Goal: Information Seeking & Learning: Learn about a topic

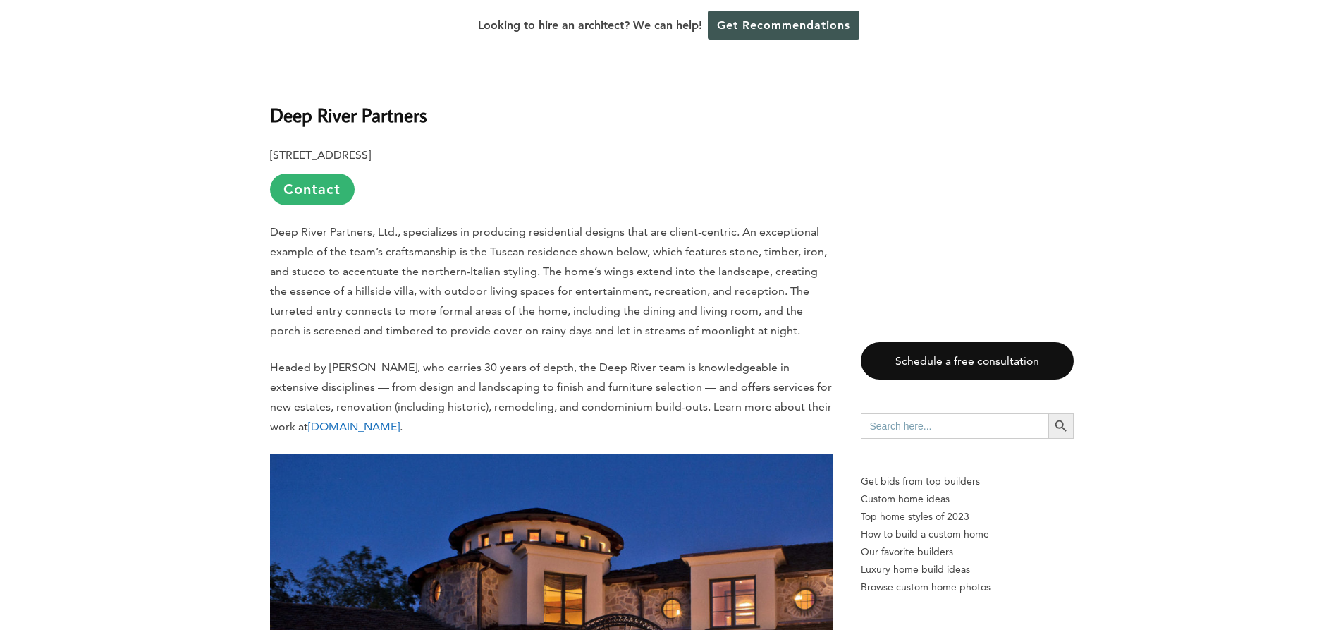
scroll to position [3173, 0]
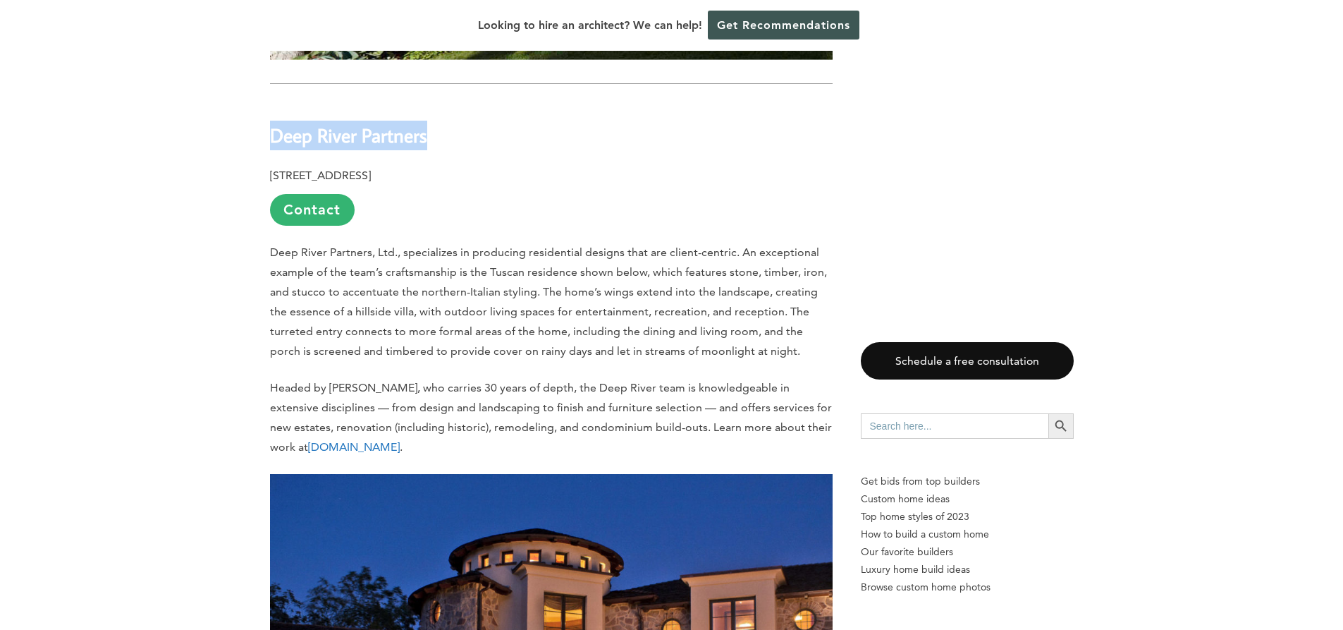
drag, startPoint x: 427, startPoint y: 114, endPoint x: 272, endPoint y: 121, distance: 155.3
click at [272, 121] on h2 "Deep River Partners" at bounding box center [551, 125] width 563 height 49
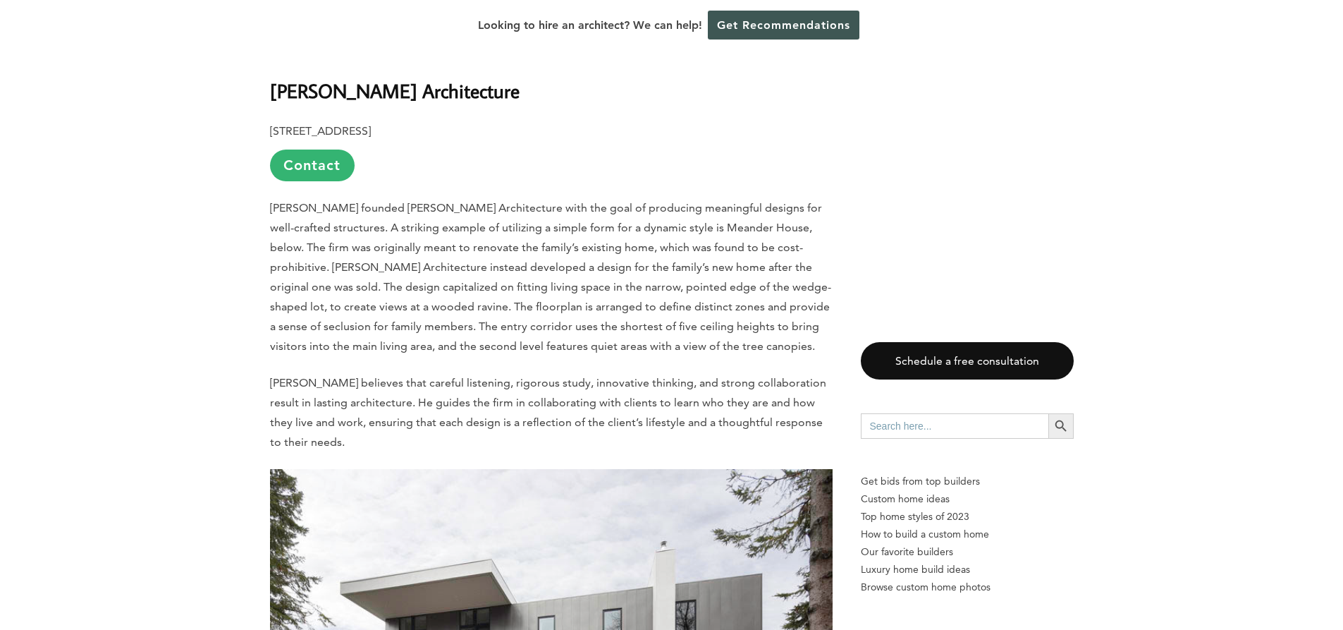
scroll to position [4089, 0]
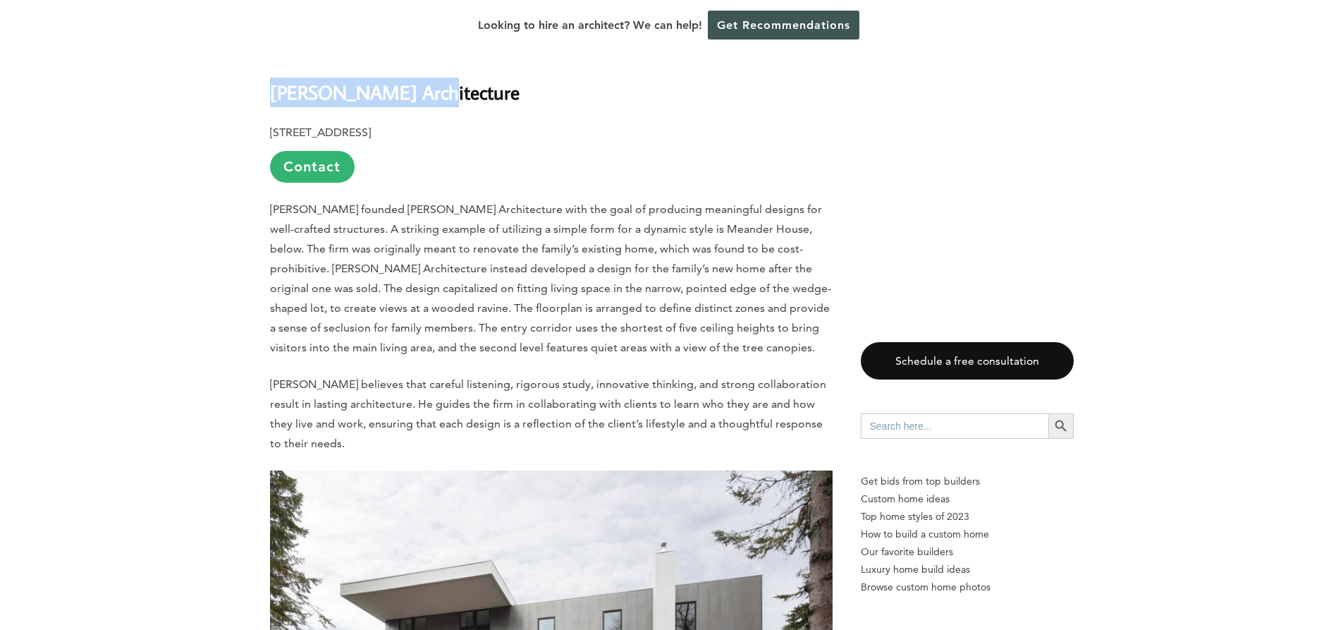
drag, startPoint x: 433, startPoint y: 68, endPoint x: 271, endPoint y: 78, distance: 161.7
click at [271, 78] on h2 "[PERSON_NAME] Architecture" at bounding box center [551, 83] width 563 height 49
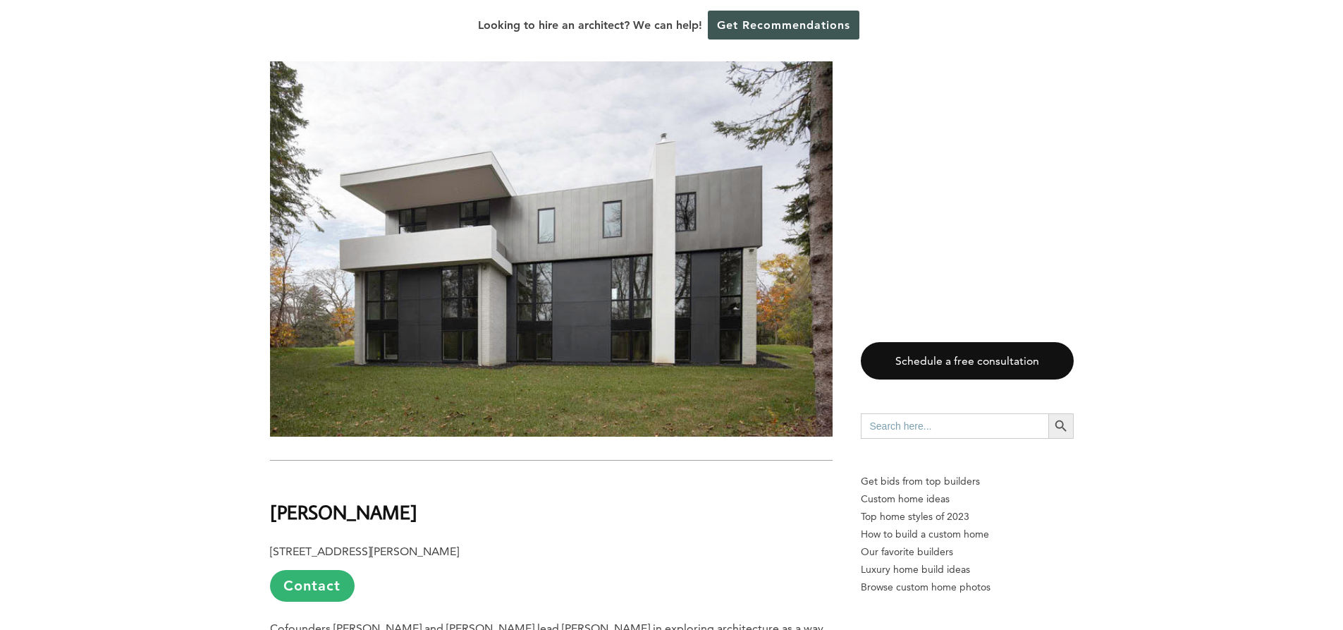
scroll to position [4724, 0]
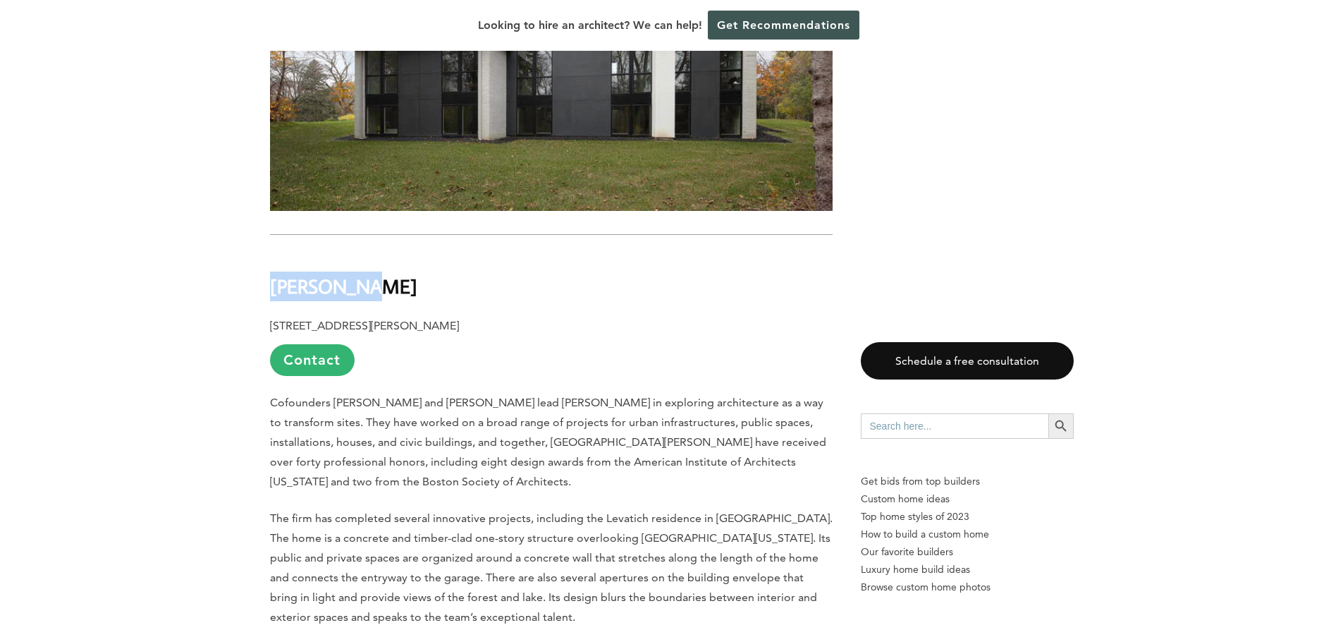
drag, startPoint x: 374, startPoint y: 255, endPoint x: 266, endPoint y: 267, distance: 109.2
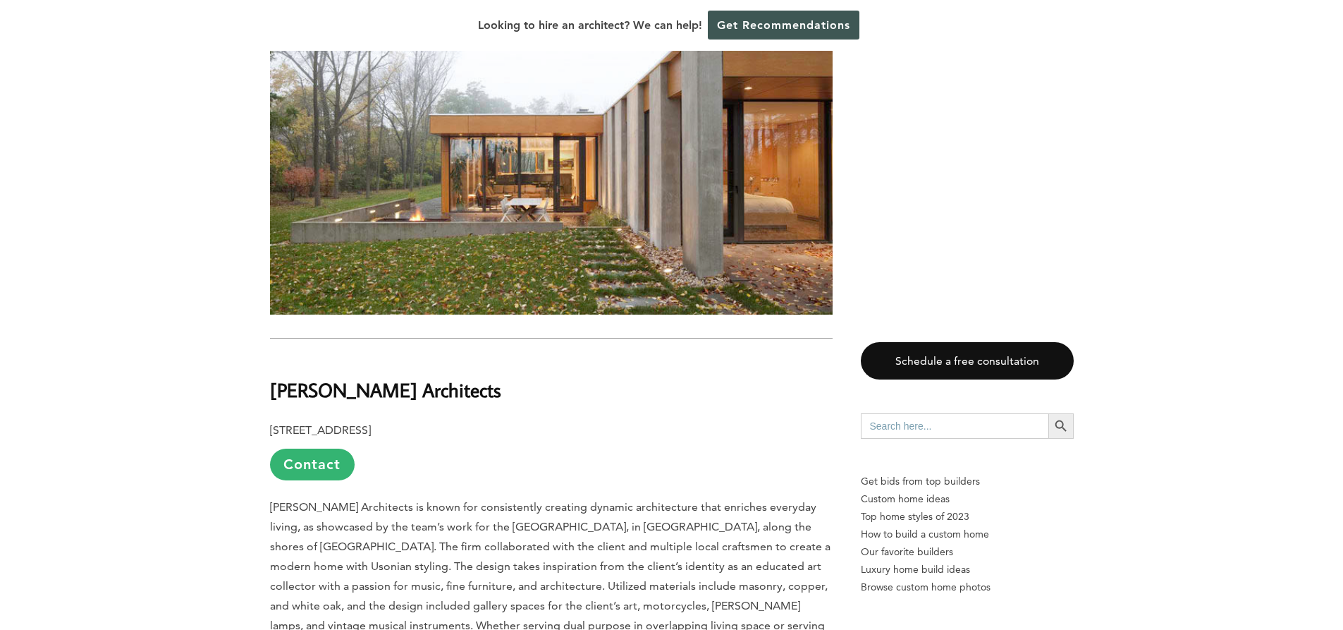
scroll to position [5429, 0]
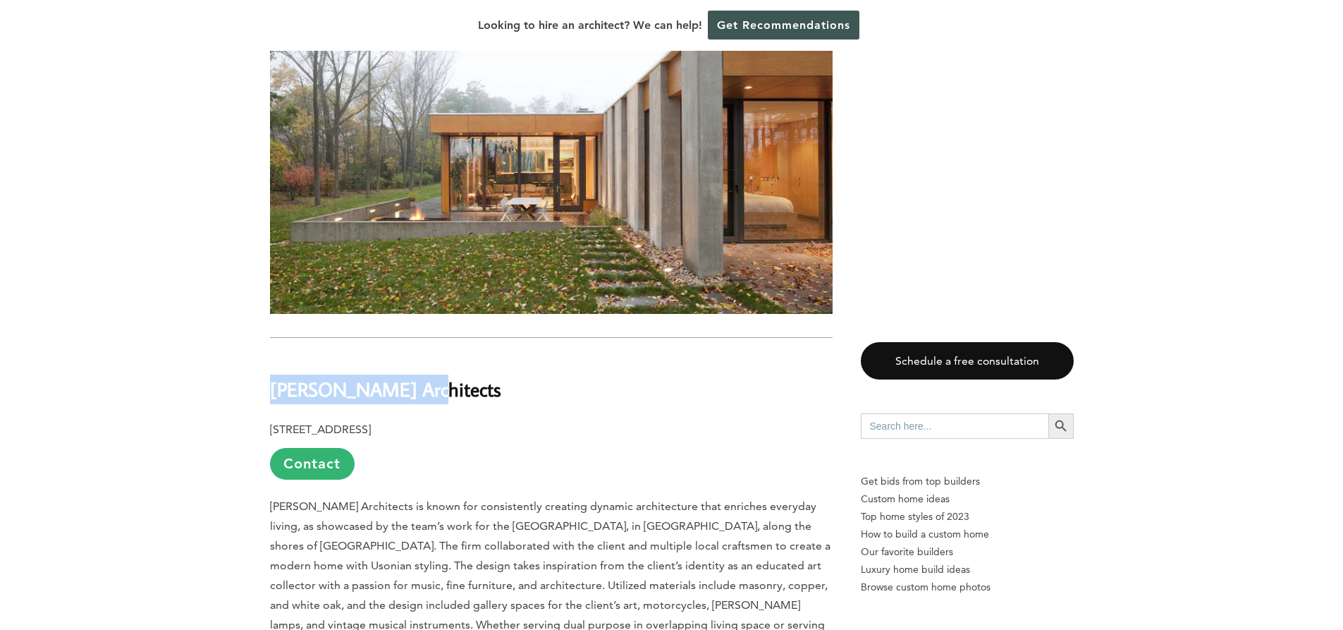
drag, startPoint x: 325, startPoint y: 365, endPoint x: 247, endPoint y: 366, distance: 78.3
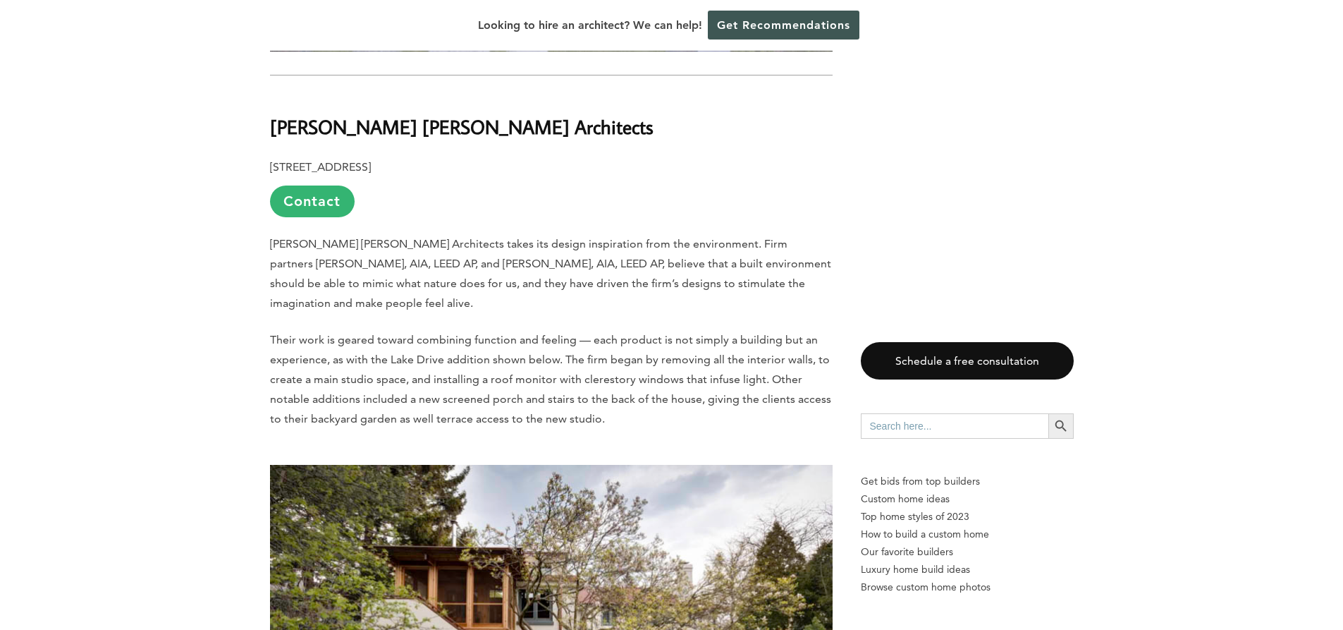
scroll to position [6487, 0]
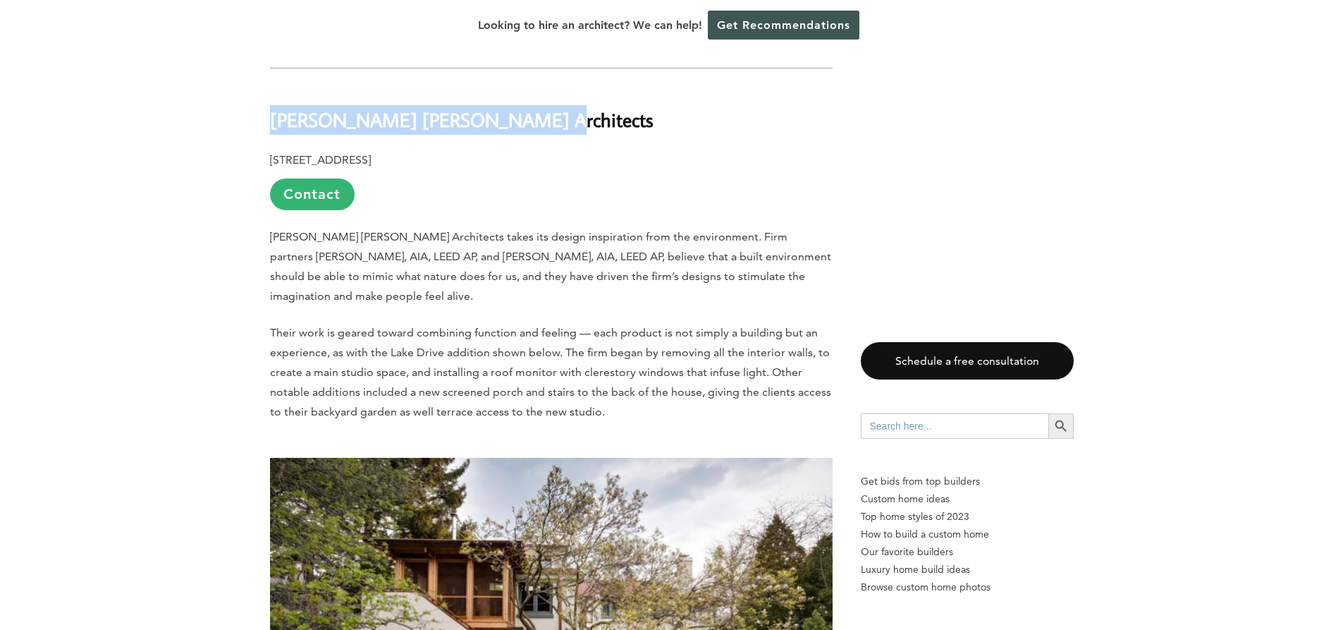
drag, startPoint x: 530, startPoint y: 105, endPoint x: 255, endPoint y: 111, distance: 275.0
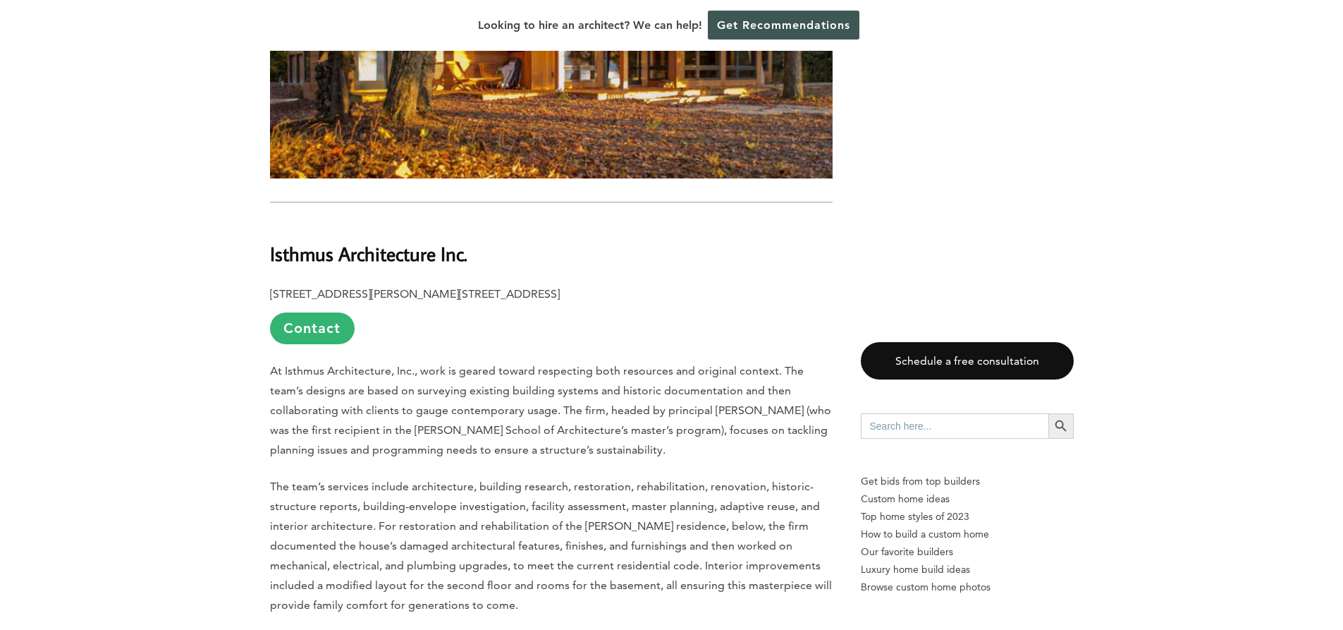
scroll to position [8602, 0]
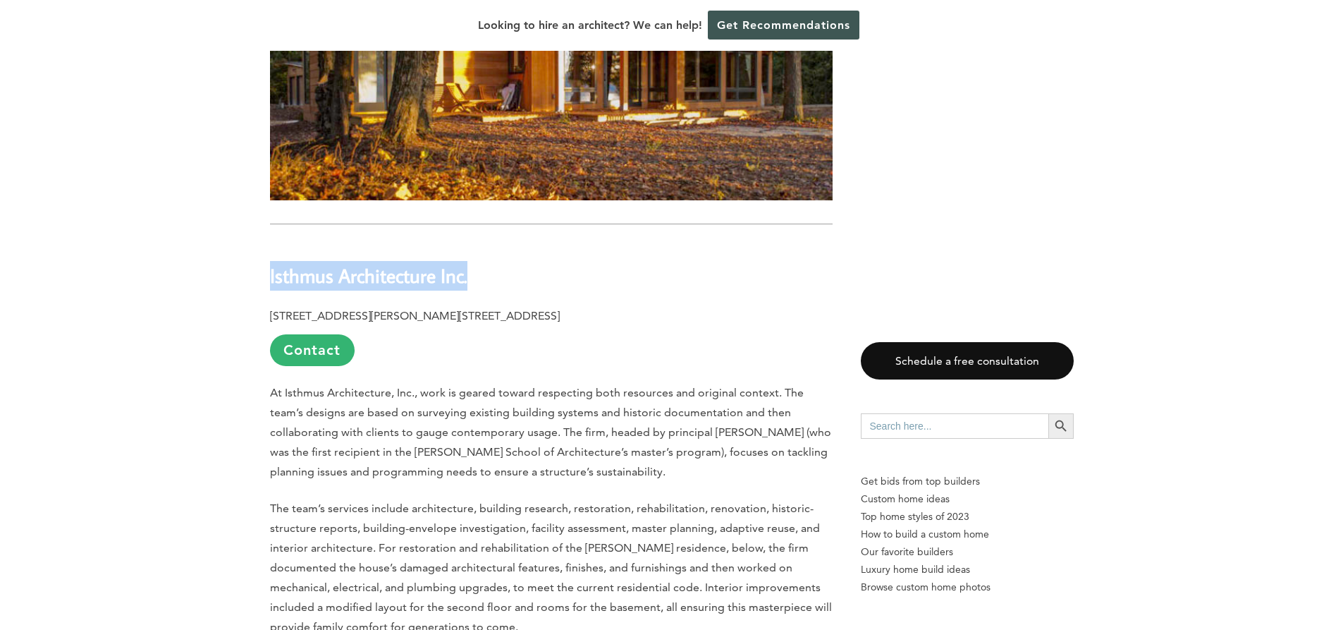
drag, startPoint x: 447, startPoint y: 230, endPoint x: 254, endPoint y: 238, distance: 193.3
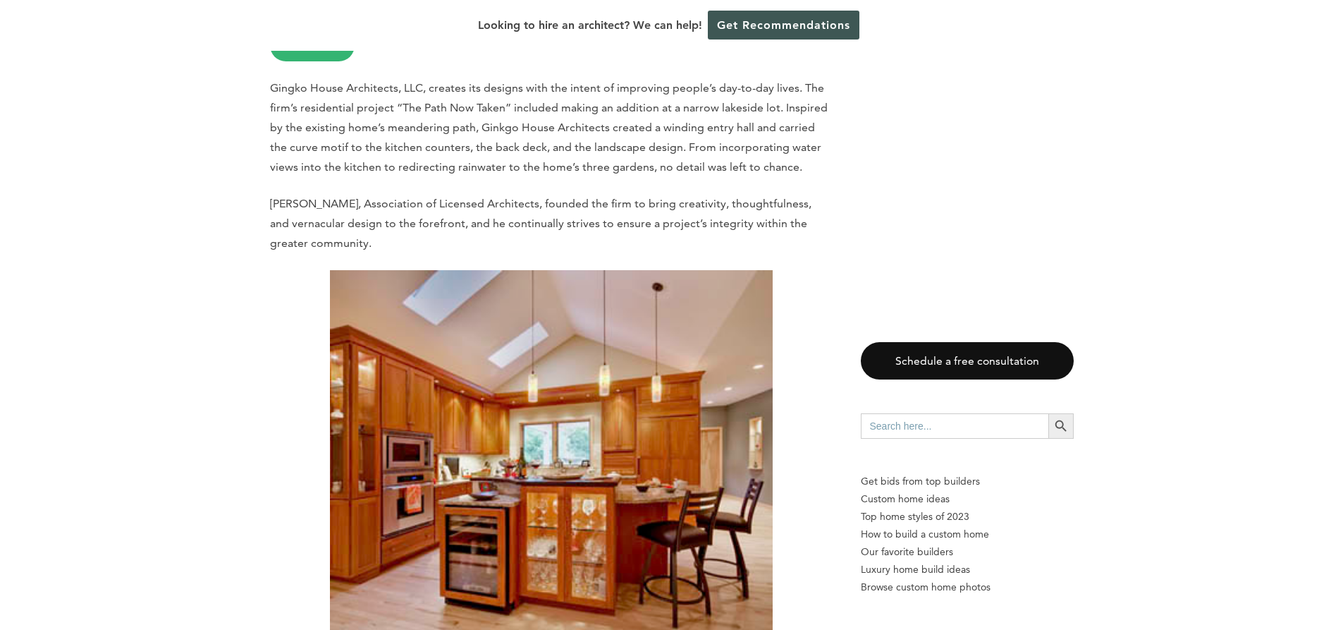
scroll to position [9448, 0]
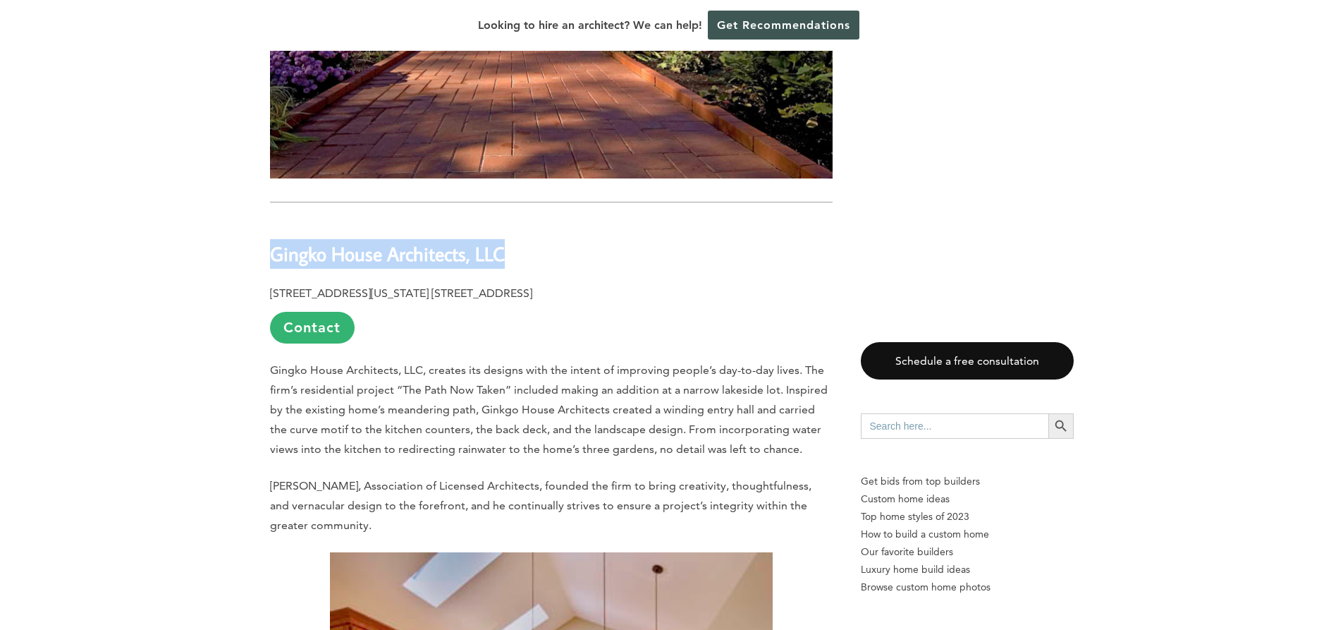
drag, startPoint x: 516, startPoint y: 213, endPoint x: 261, endPoint y: 226, distance: 255.6
click at [261, 226] on div "Last updated on [DATE] 11:02 am [US_STATE], also known as the [GEOGRAPHIC_DATA]…" at bounding box center [671, 211] width 849 height 17883
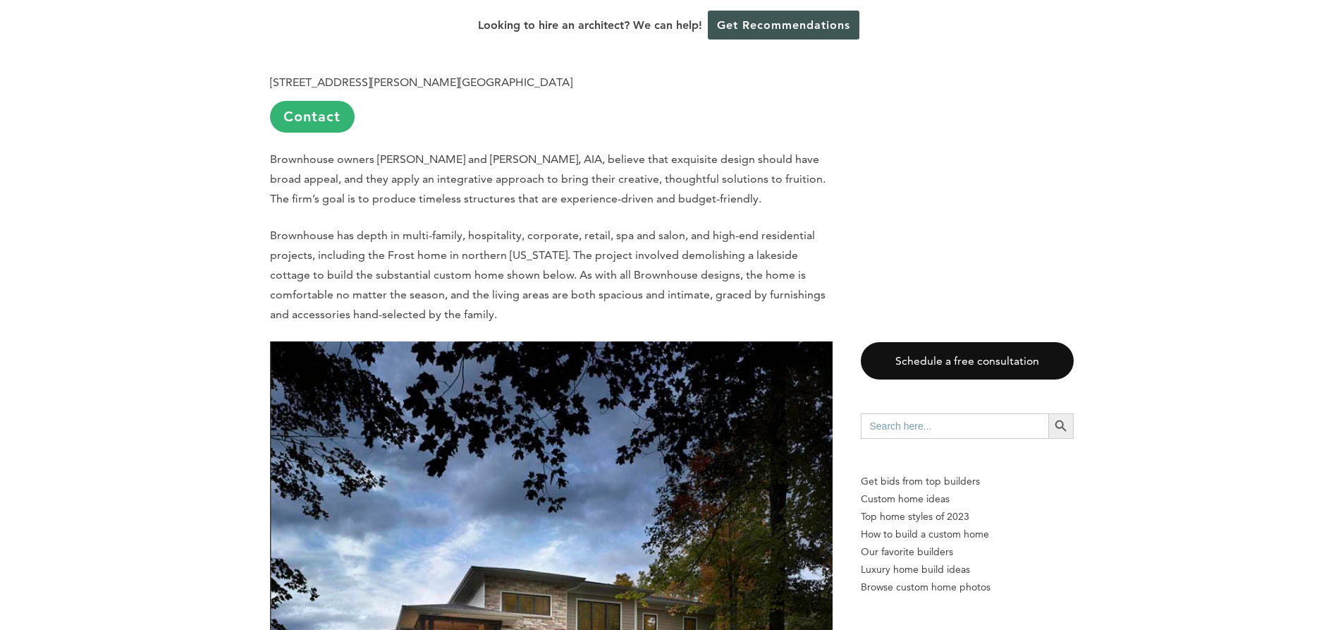
scroll to position [10365, 0]
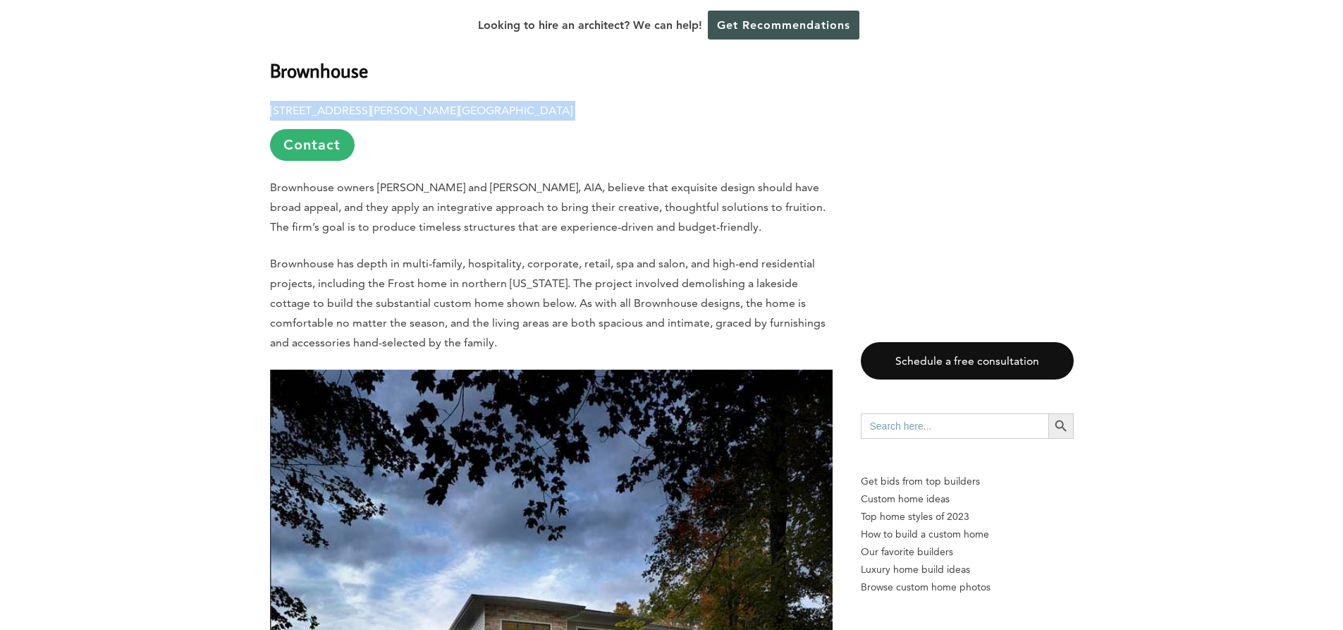
drag, startPoint x: 474, startPoint y: 75, endPoint x: 268, endPoint y: 71, distance: 205.9
drag, startPoint x: 286, startPoint y: 72, endPoint x: 159, endPoint y: 181, distance: 168.0
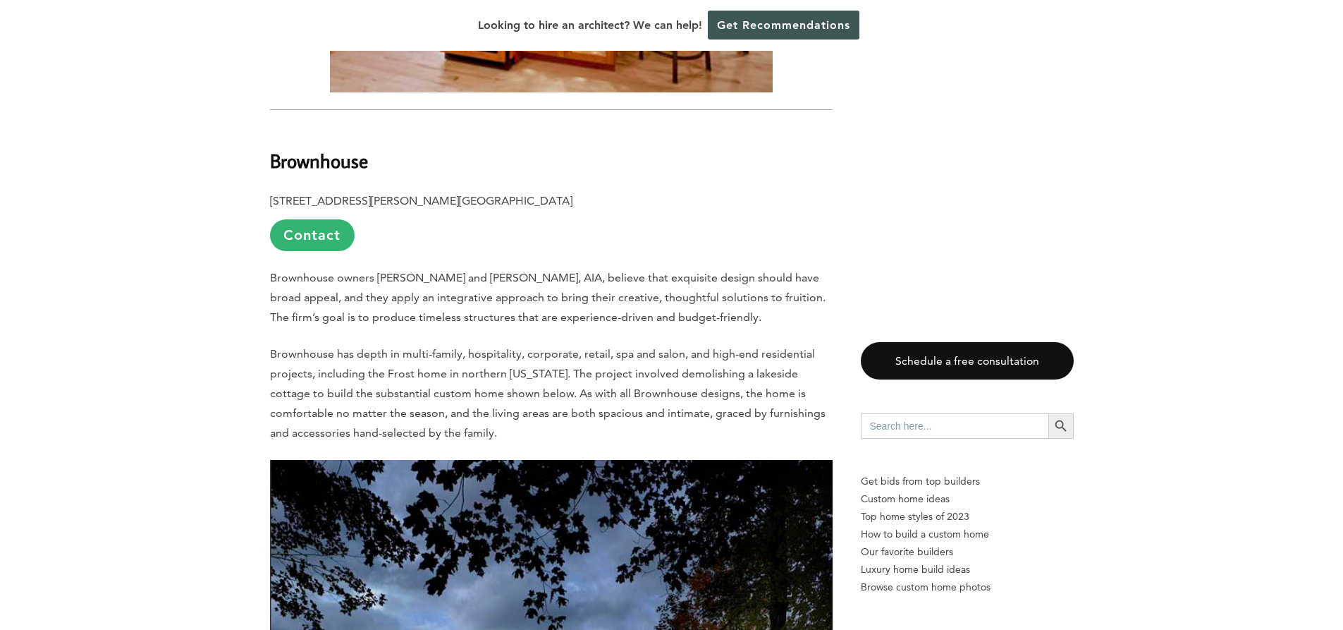
scroll to position [10224, 0]
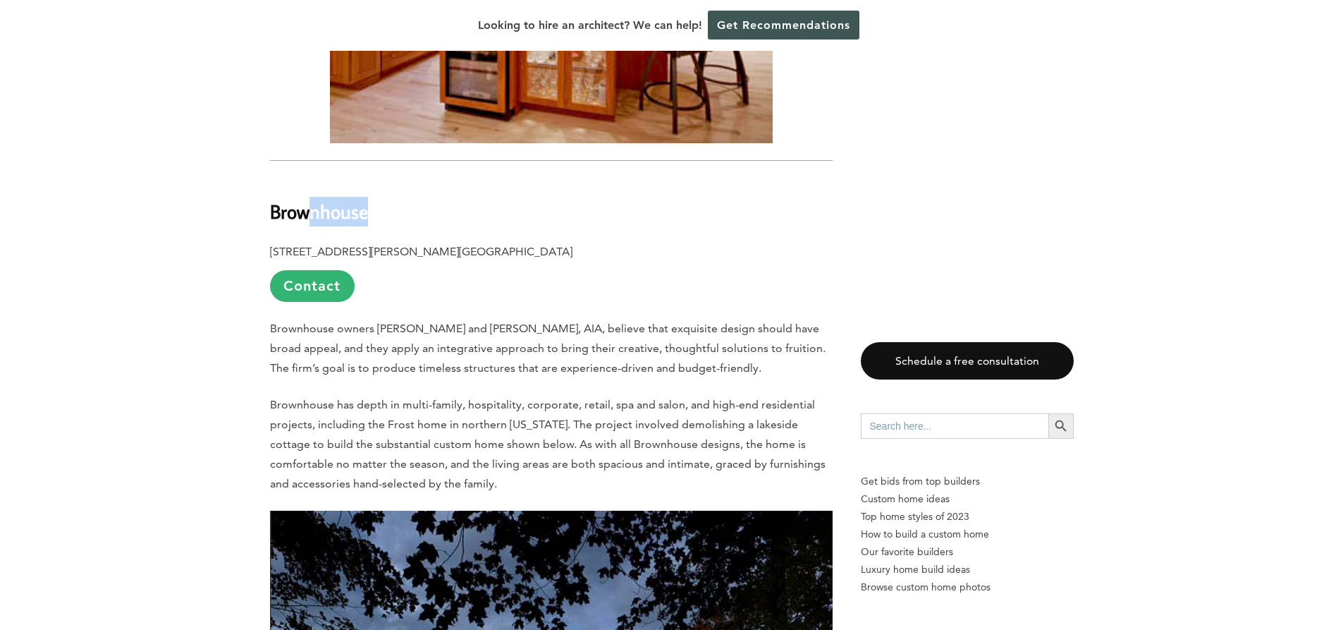
drag, startPoint x: 371, startPoint y: 179, endPoint x: 306, endPoint y: 176, distance: 65.0
click at [306, 178] on h2 "Brownhouse" at bounding box center [551, 202] width 563 height 49
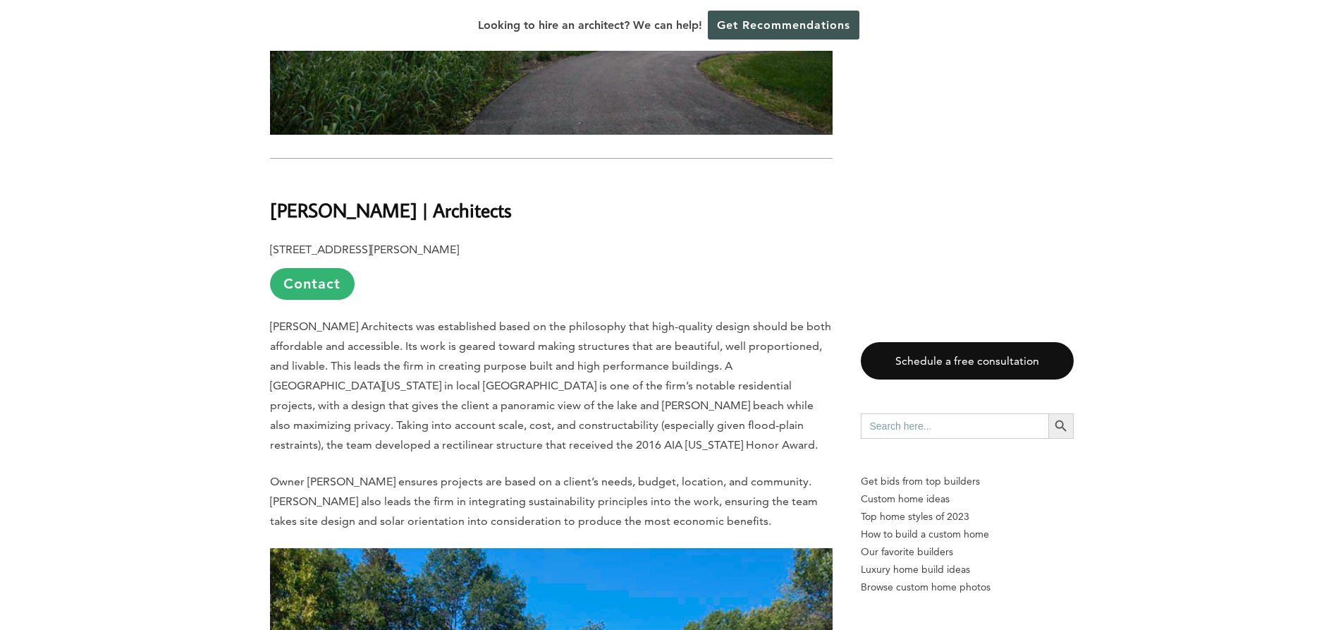
scroll to position [12057, 0]
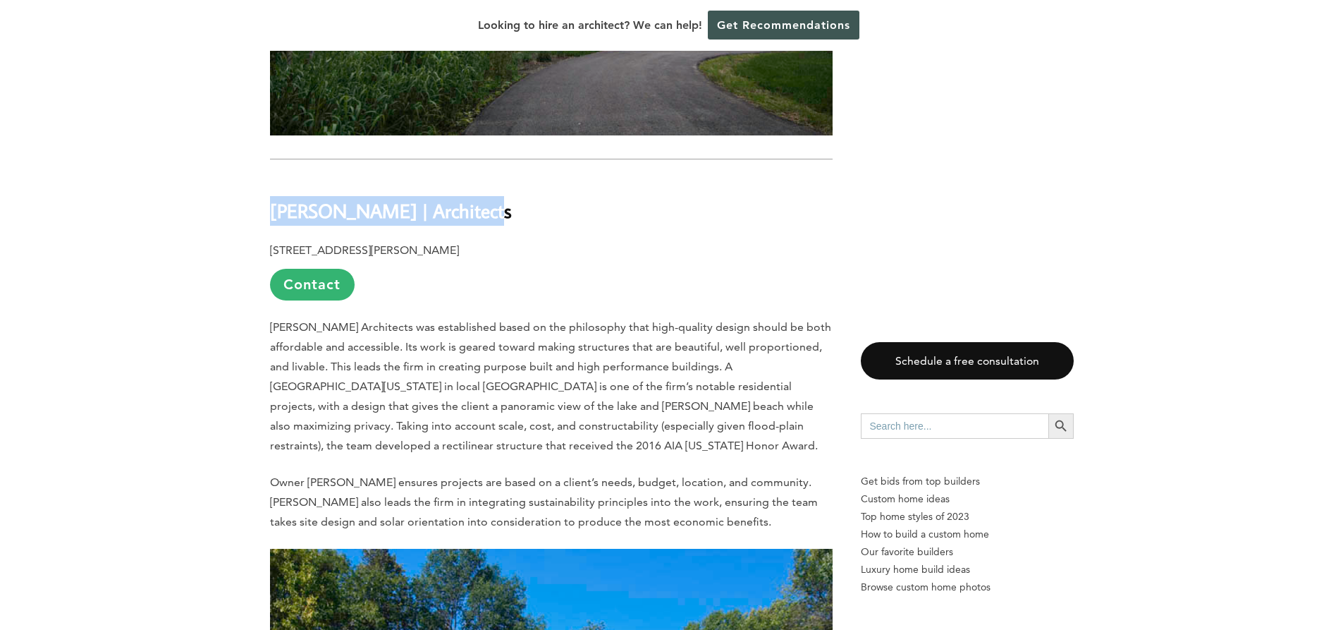
drag, startPoint x: 425, startPoint y: 180, endPoint x: 268, endPoint y: 179, distance: 157.2
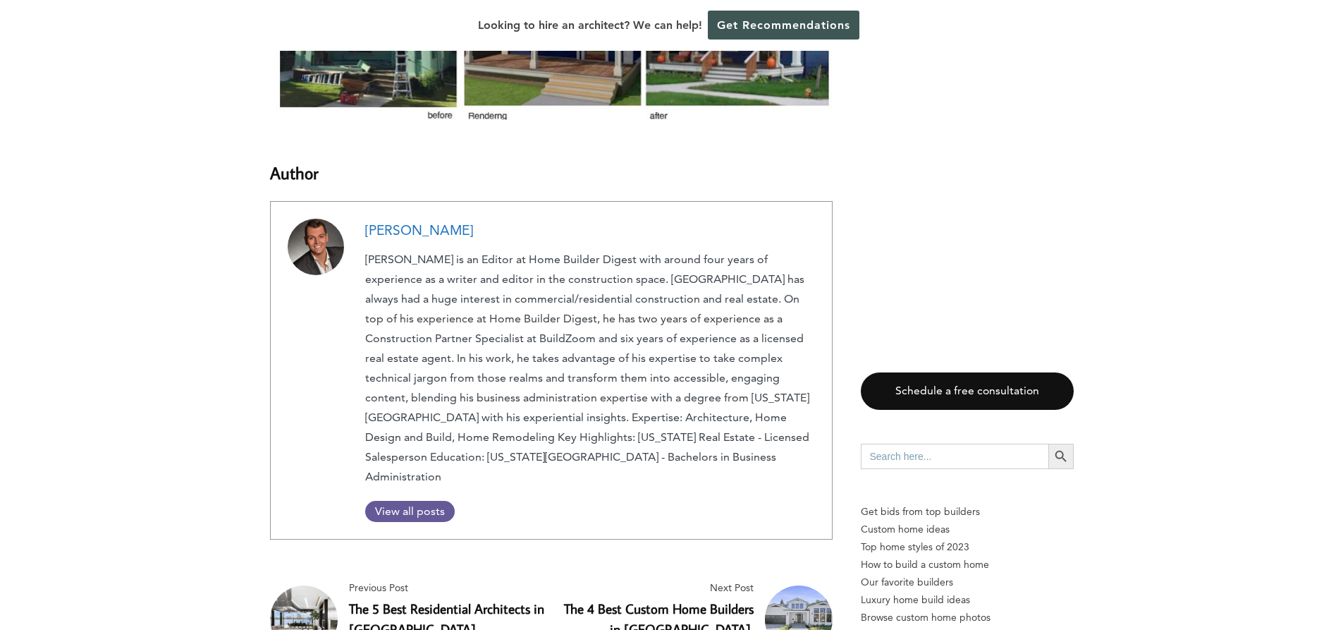
scroll to position [16640, 0]
